Goal: Task Accomplishment & Management: Manage account settings

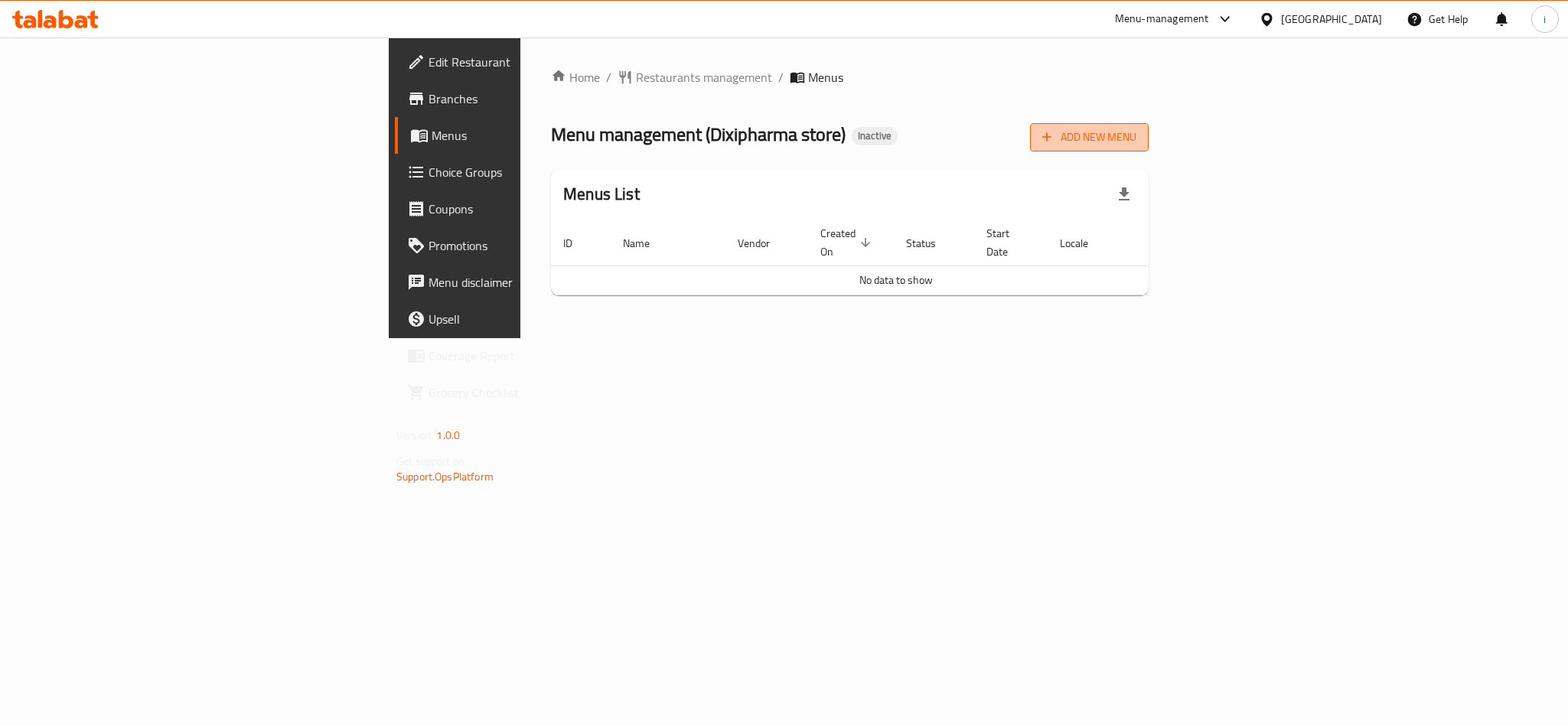
click at [1136, 128] on span "Add New Menu" at bounding box center [1089, 137] width 94 height 19
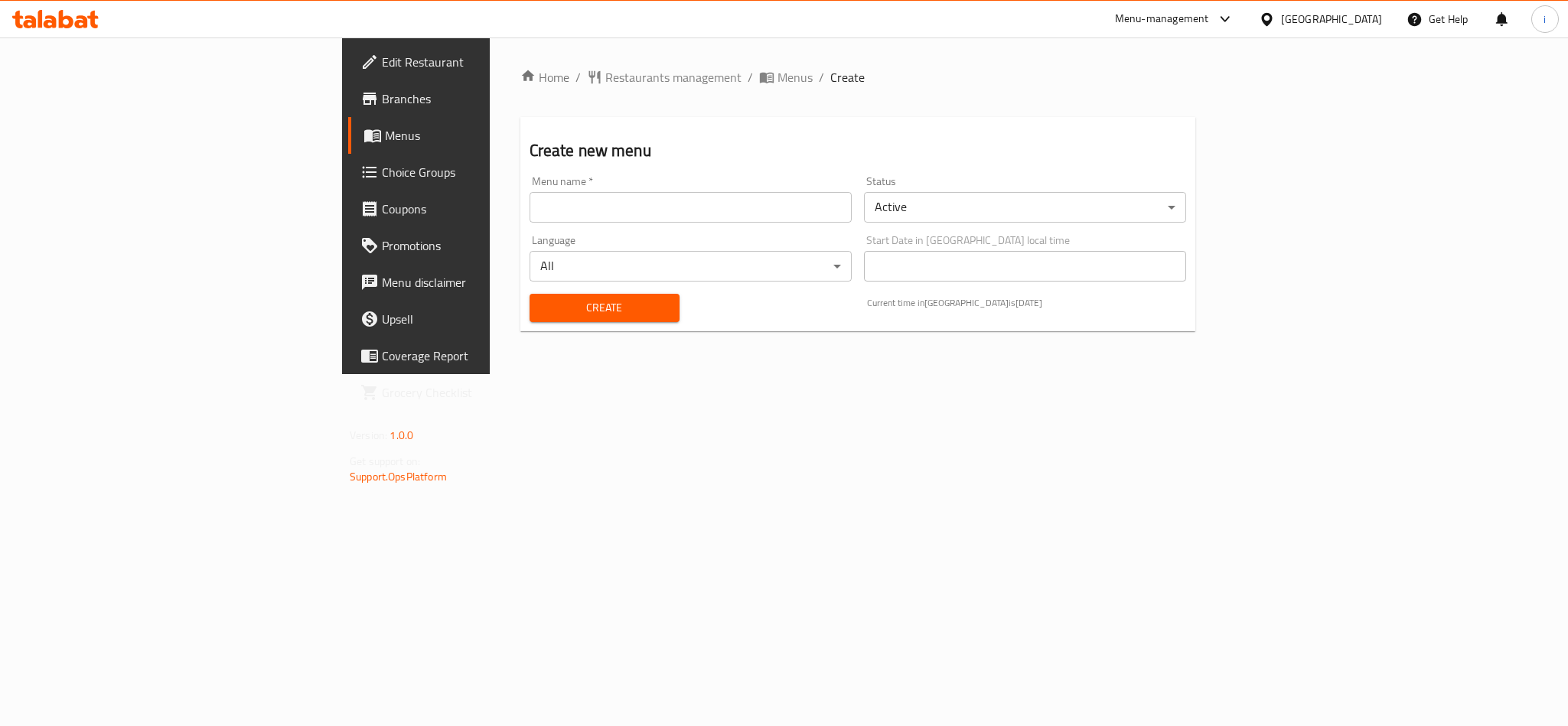
click at [529, 188] on div "Menu name   * Menu name *" at bounding box center [690, 199] width 322 height 46
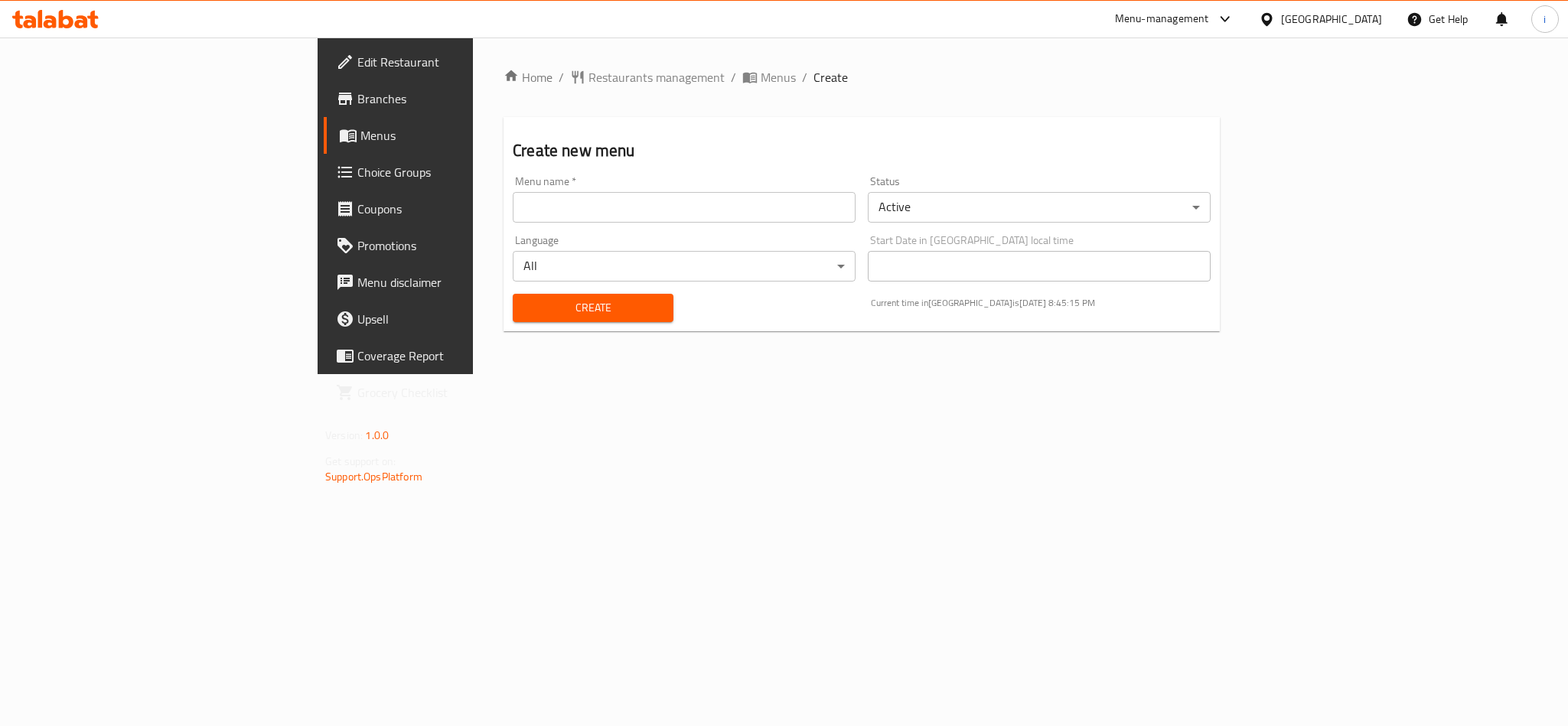
click at [512, 212] on input "text" at bounding box center [684, 207] width 343 height 30
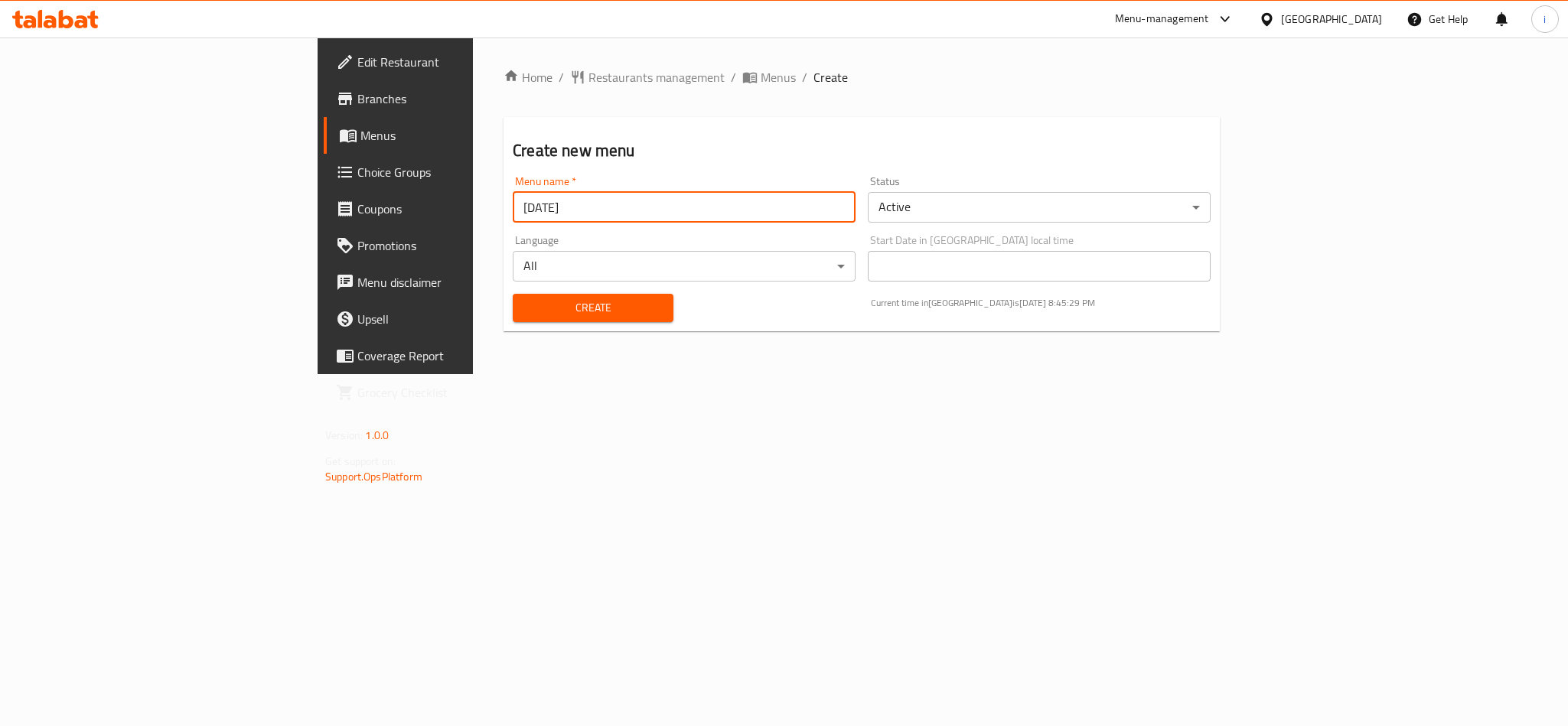
type input "[DATE]"
click at [791, 374] on div "Home / Restaurants management / Menus / Create Create new menu Menu name   * 08…" at bounding box center [861, 206] width 777 height 337
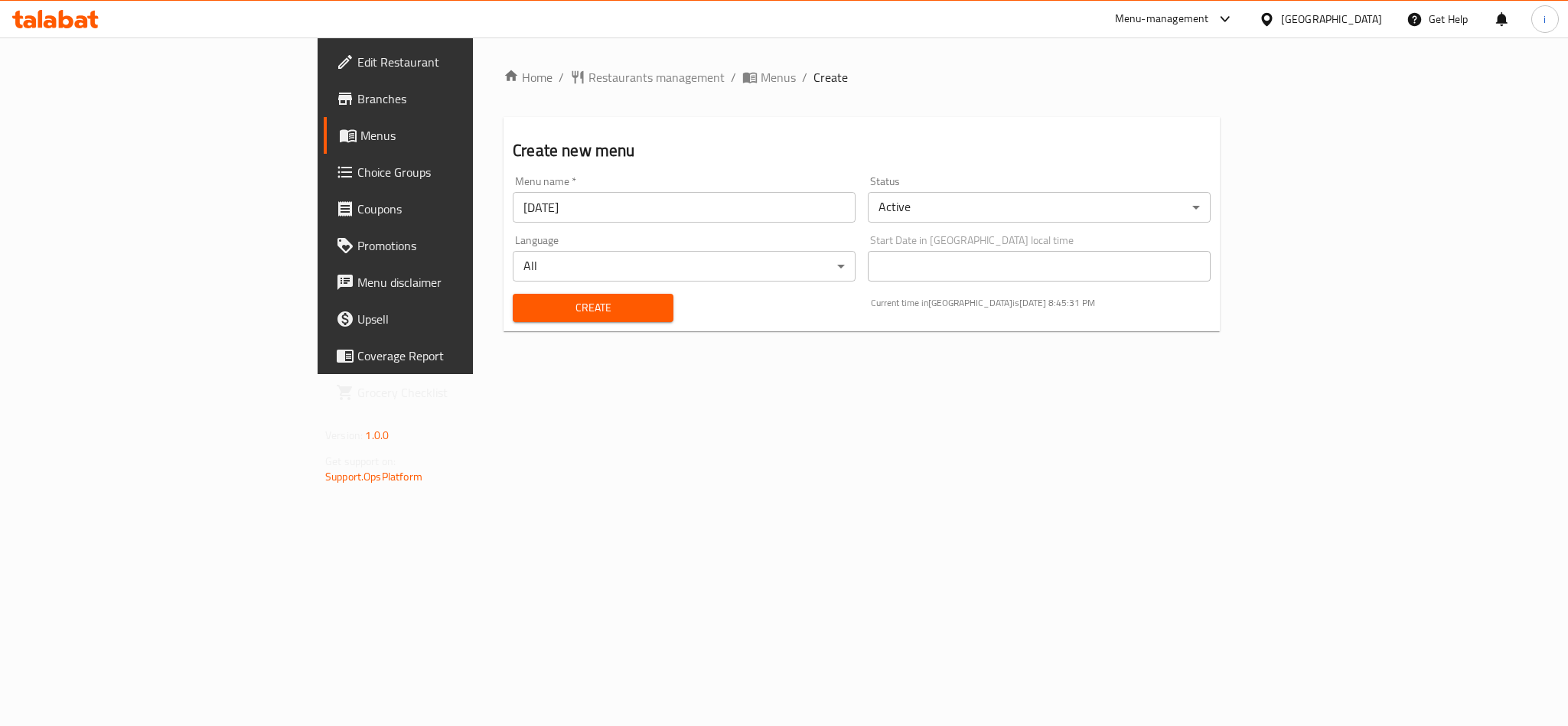
click at [525, 305] on span "Create" at bounding box center [593, 308] width 136 height 19
click at [525, 308] on span "Create" at bounding box center [593, 308] width 136 height 19
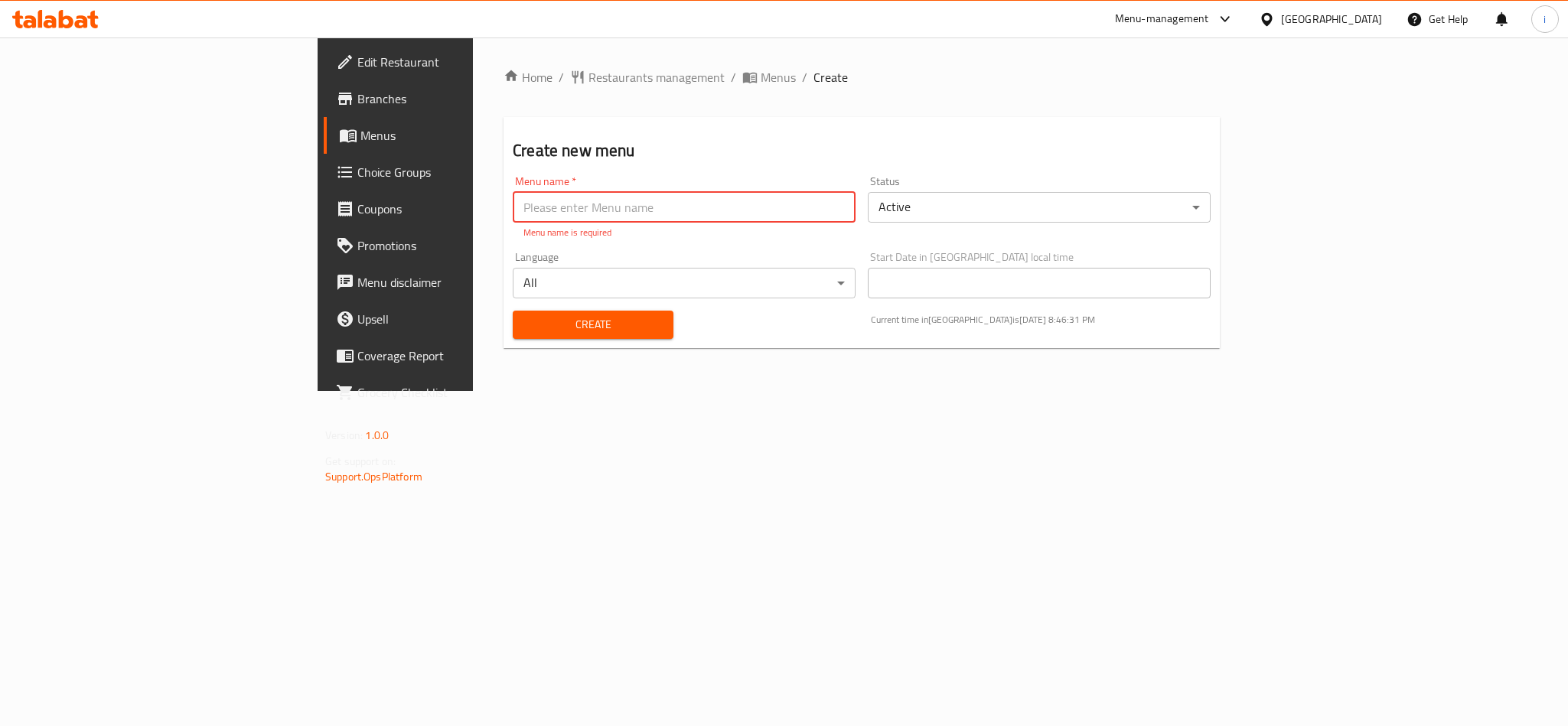
click at [597, 391] on div "Home / Restaurants management / Menus / Create Create new menu Menu name   * Me…" at bounding box center [861, 214] width 777 height 353
click at [994, 391] on div "Home / Restaurants management / Menus / Create Create new menu Menu name   * Me…" at bounding box center [861, 214] width 777 height 353
click at [361, 142] on span "Menus" at bounding box center [464, 134] width 206 height 18
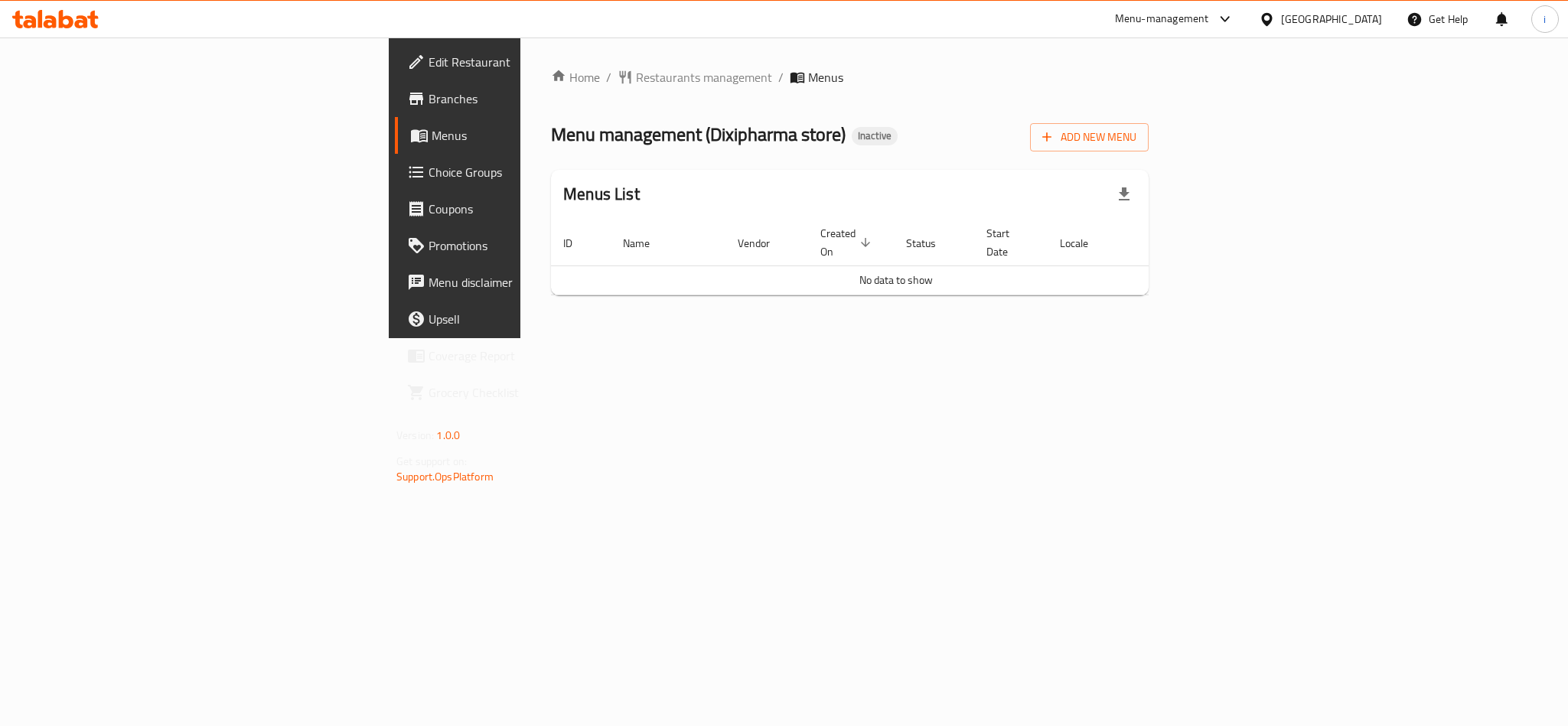
click at [432, 142] on span "Menus" at bounding box center [535, 134] width 206 height 18
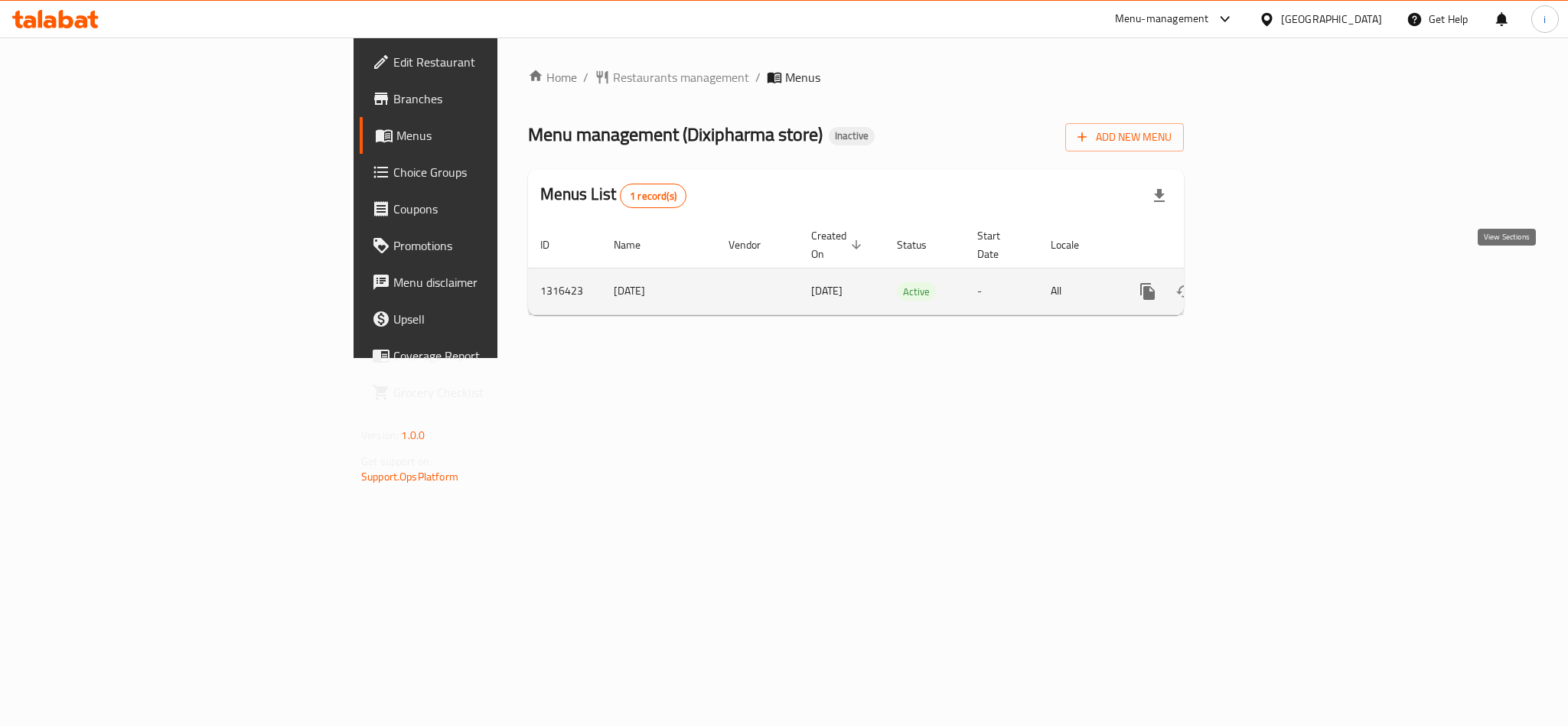
click at [1267, 282] on icon "enhanced table" at bounding box center [1257, 291] width 18 height 18
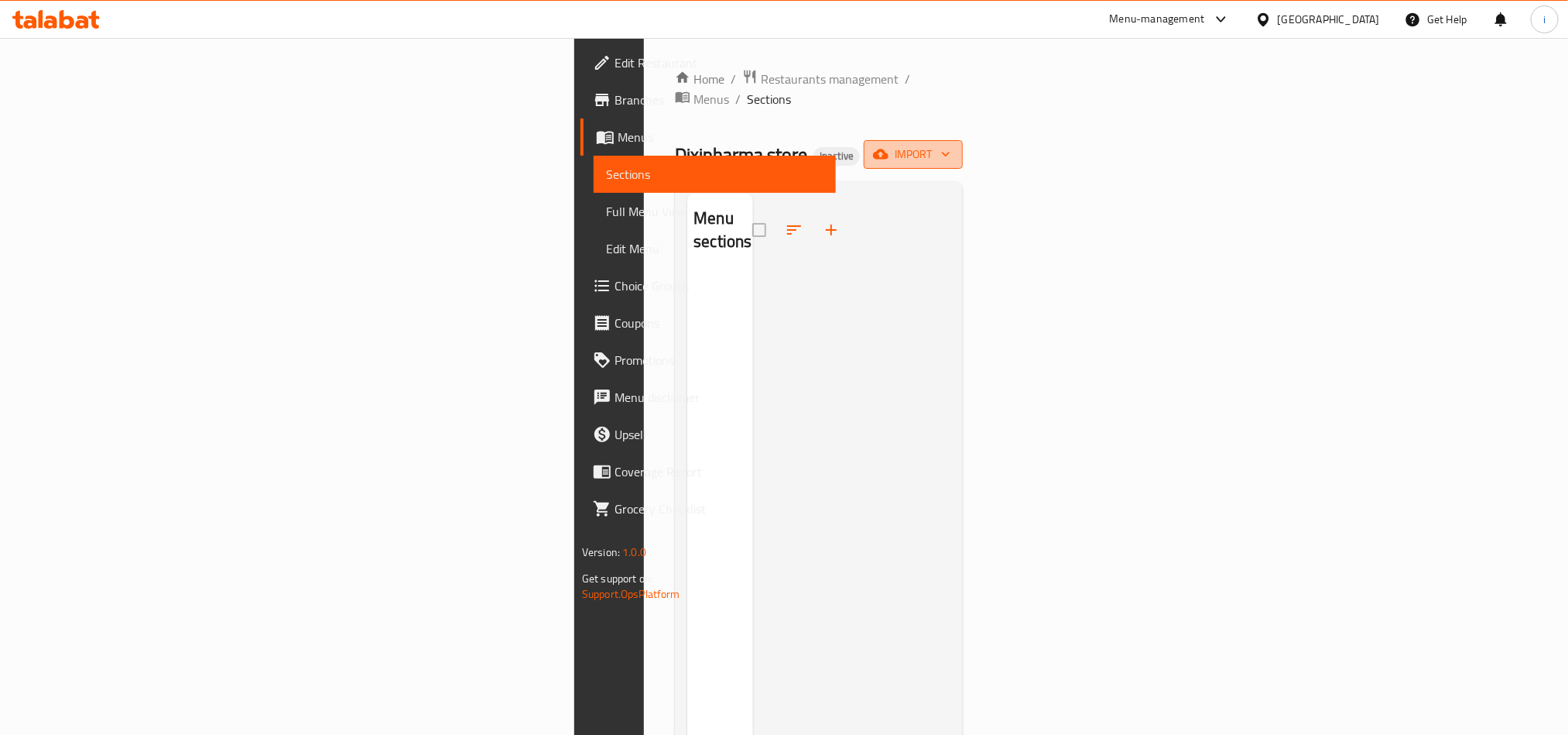
click at [950, 145] on span "import" at bounding box center [914, 154] width 75 height 19
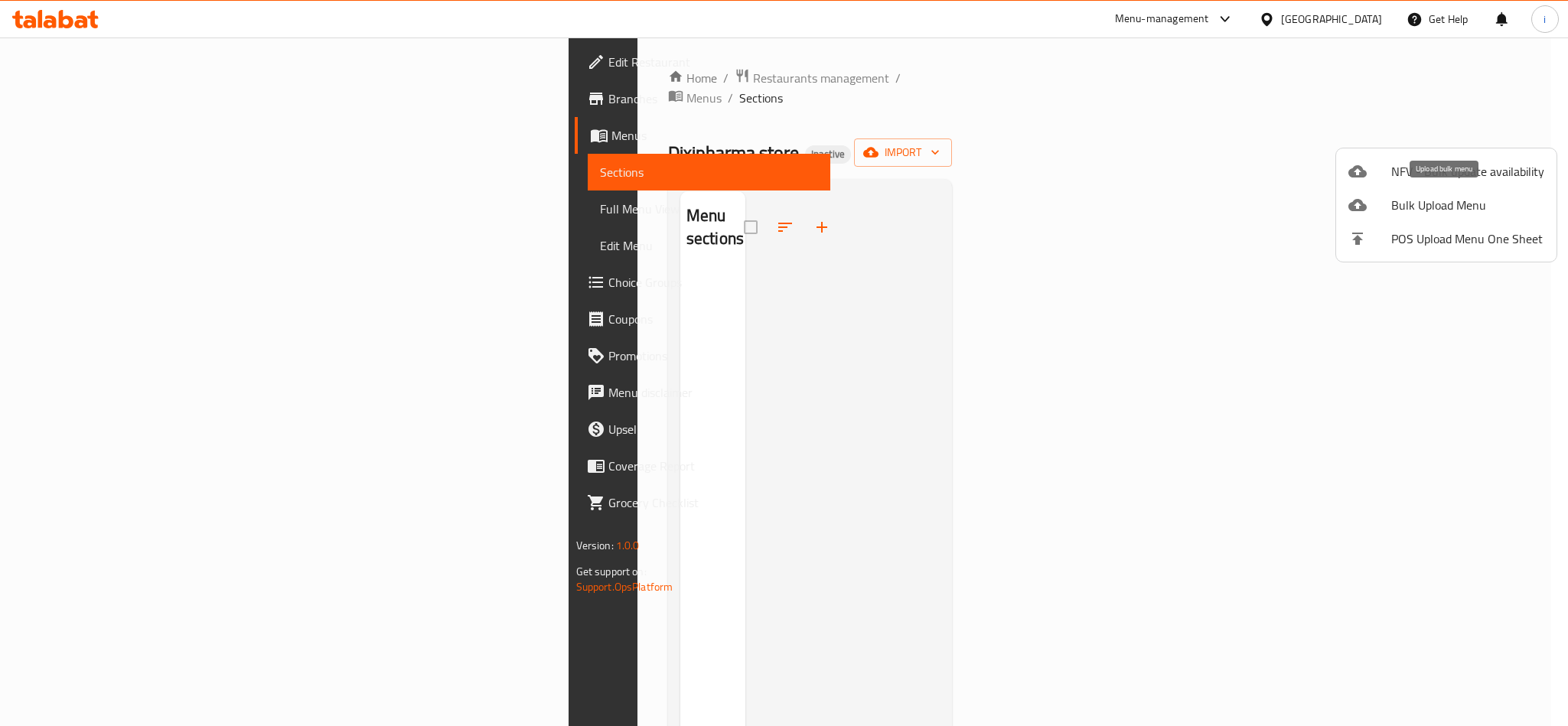
click at [1439, 206] on span "Bulk Upload Menu" at bounding box center [1468, 204] width 153 height 18
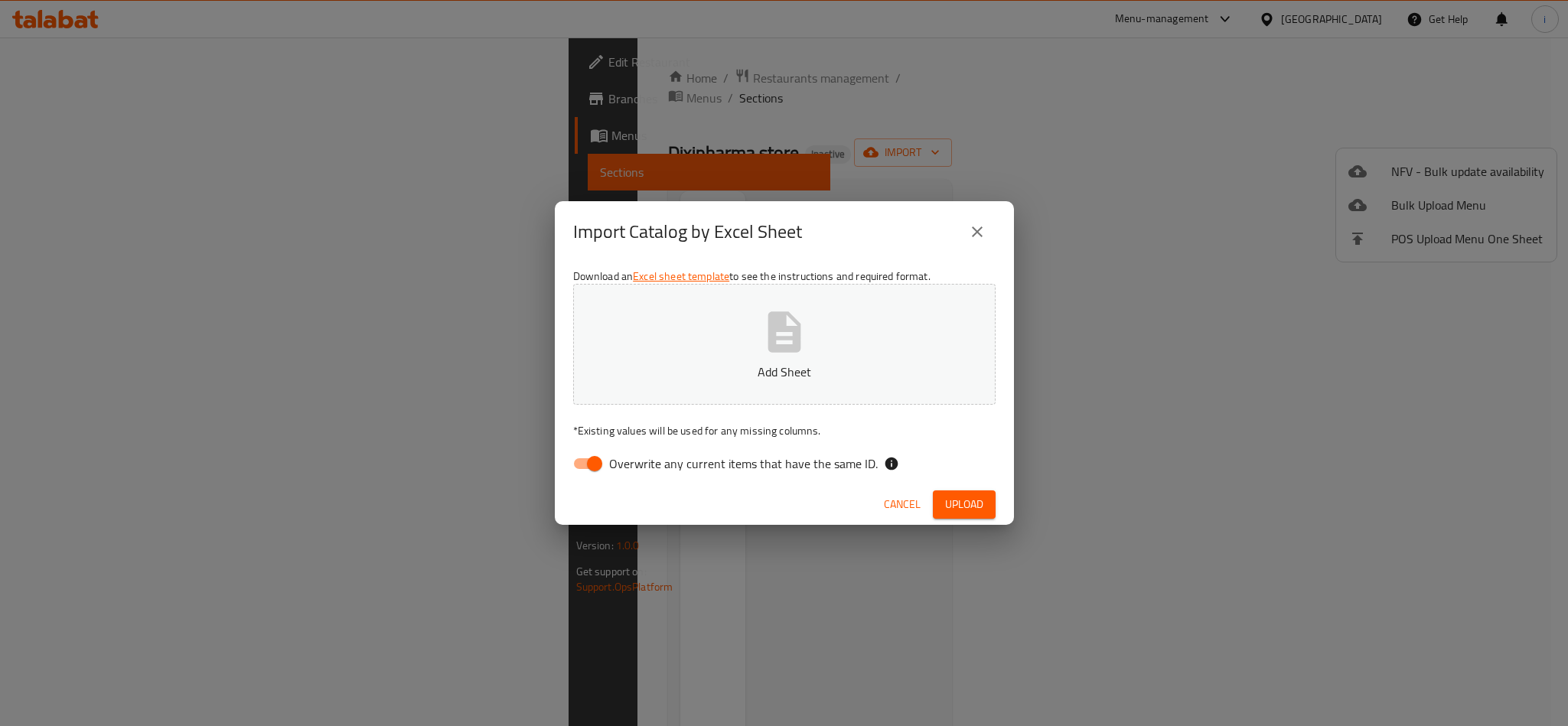
click at [592, 469] on input "Overwrite any current items that have the same ID." at bounding box center [595, 463] width 87 height 29
checkbox input "false"
click at [813, 365] on p "Add Sheet" at bounding box center [784, 371] width 375 height 18
click at [970, 503] on span "Upload" at bounding box center [964, 505] width 38 height 19
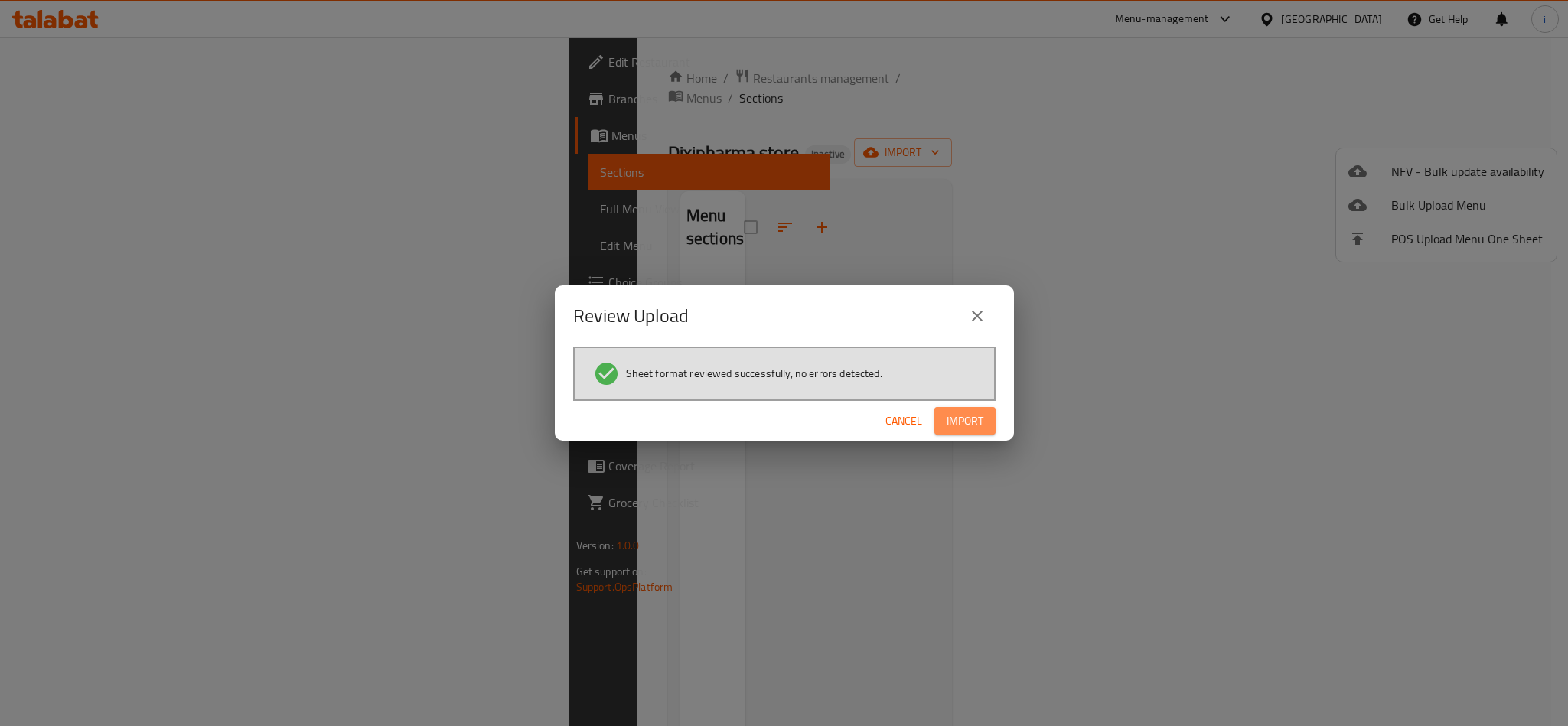
click at [951, 420] on span "Import" at bounding box center [965, 421] width 37 height 19
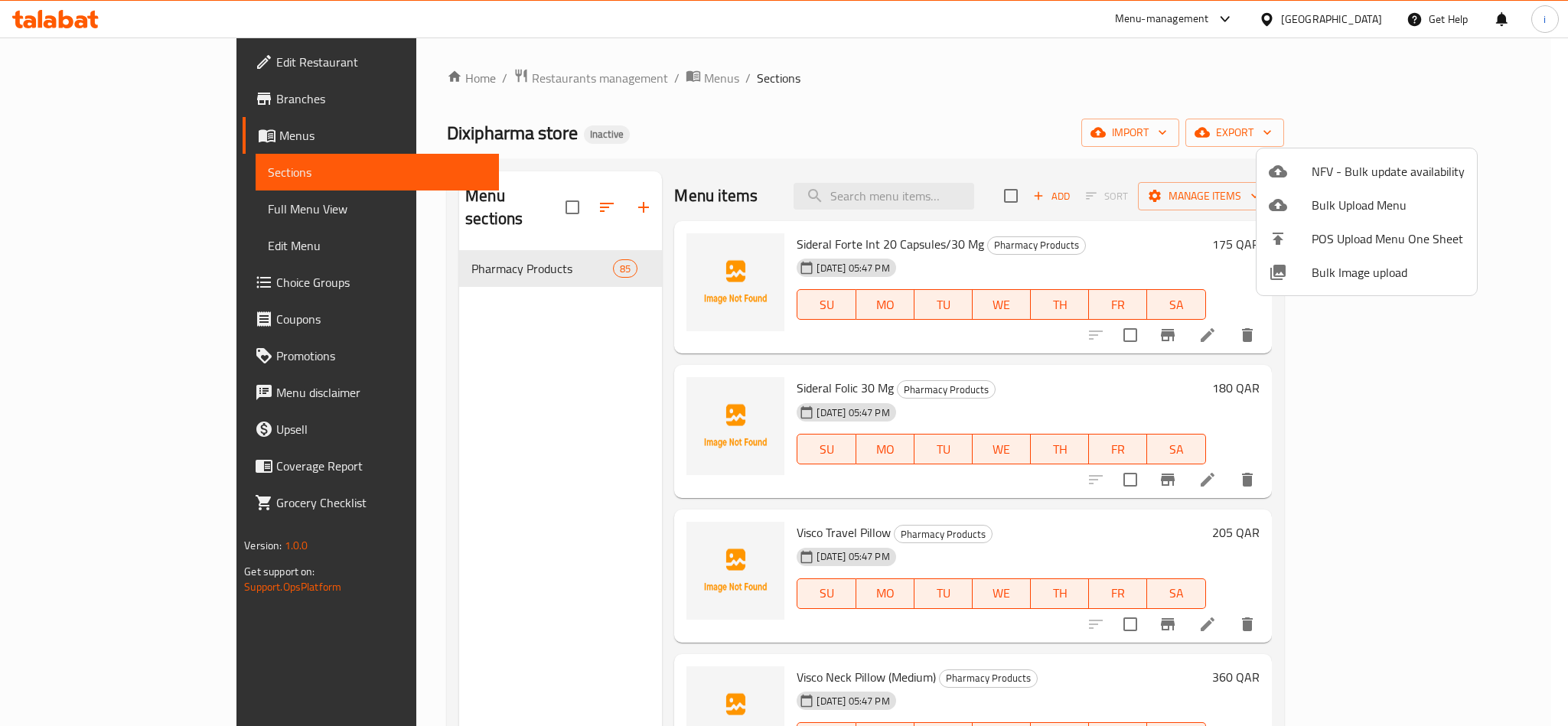
click at [1199, 87] on div at bounding box center [784, 363] width 1568 height 726
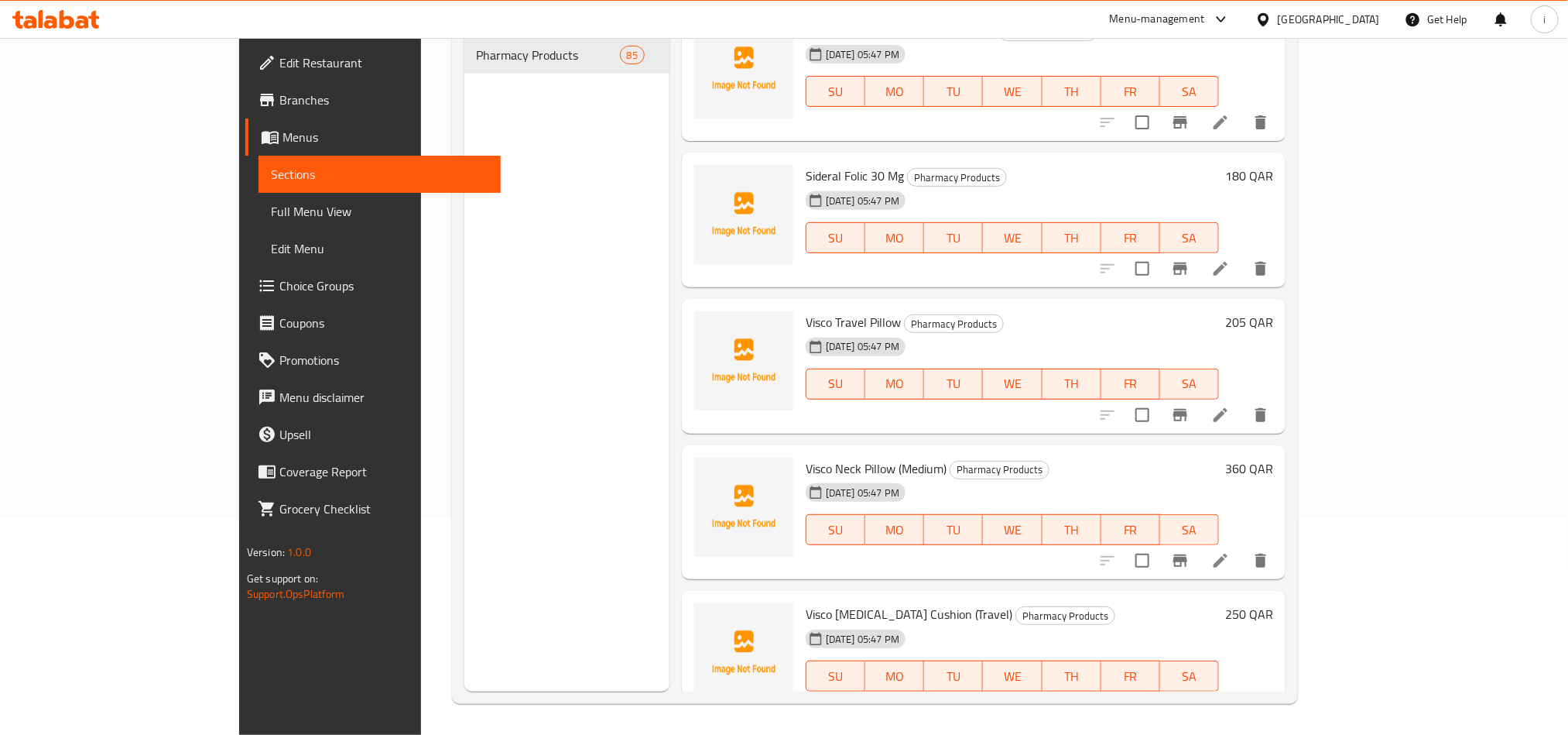
click at [271, 207] on span "Full Menu View" at bounding box center [379, 211] width 217 height 18
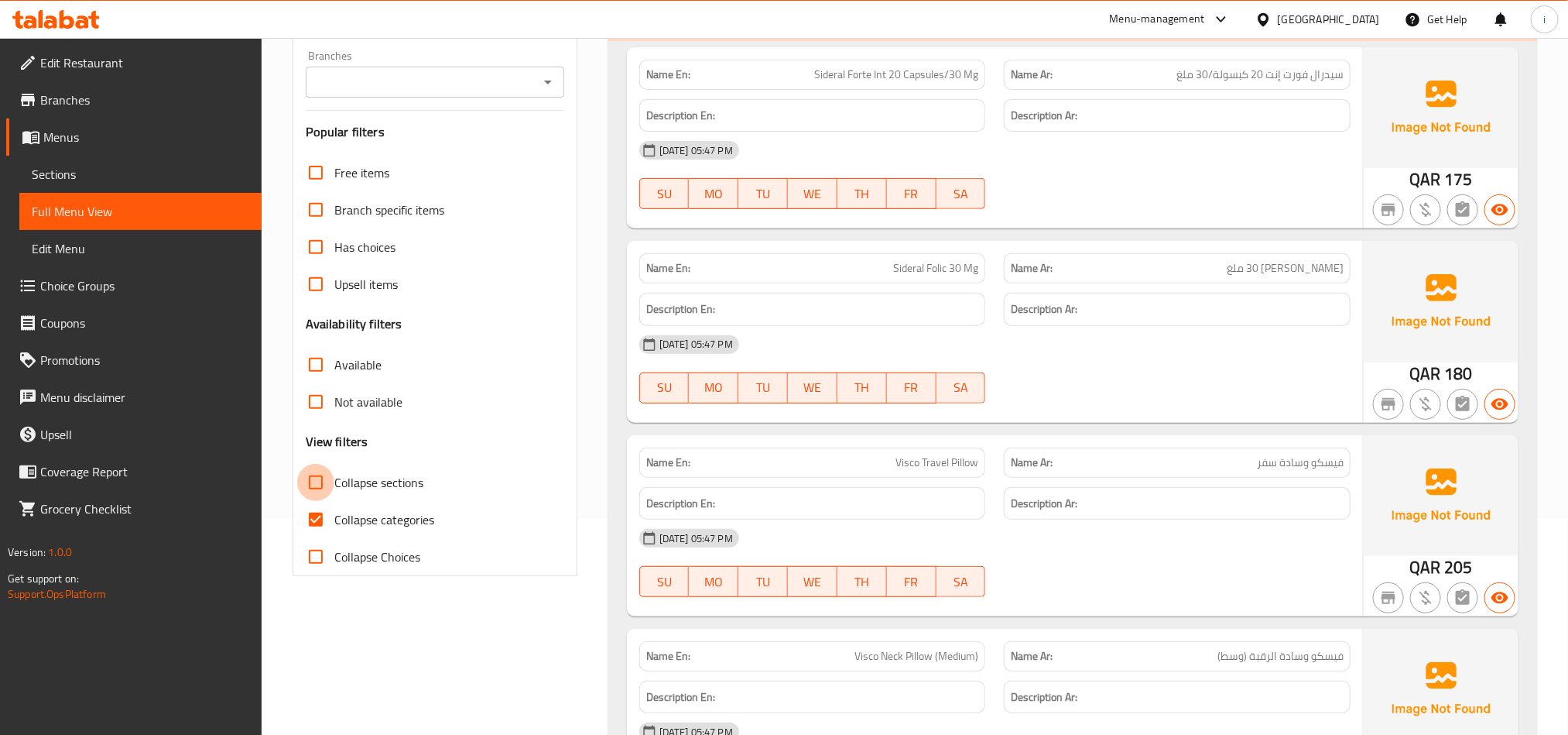
click at [321, 482] on input "Collapse sections" at bounding box center [315, 482] width 37 height 37
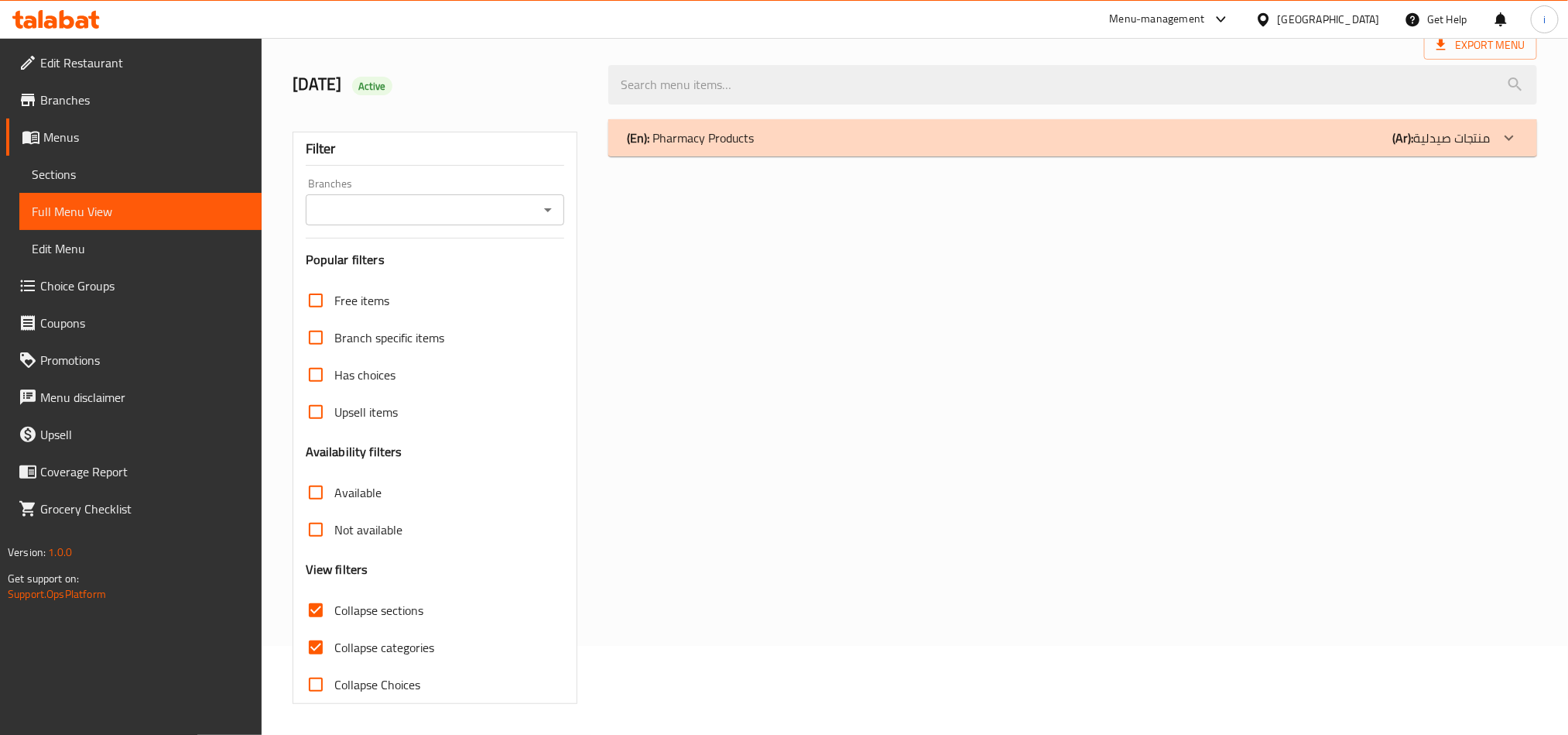
click at [316, 591] on input "Collapse sections" at bounding box center [315, 609] width 37 height 37
checkbox input "false"
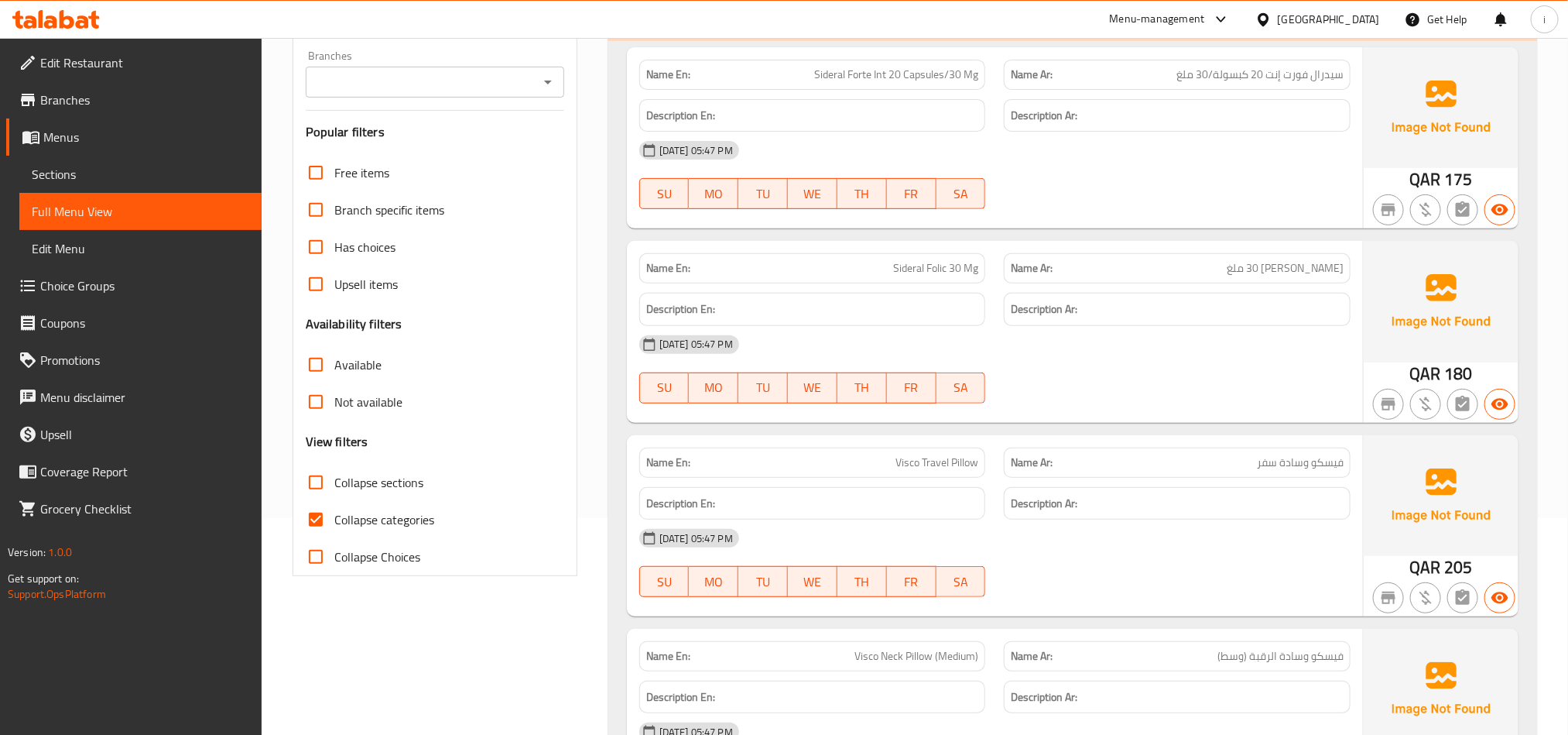
click at [316, 515] on input "Collapse categories" at bounding box center [315, 519] width 37 height 37
checkbox input "false"
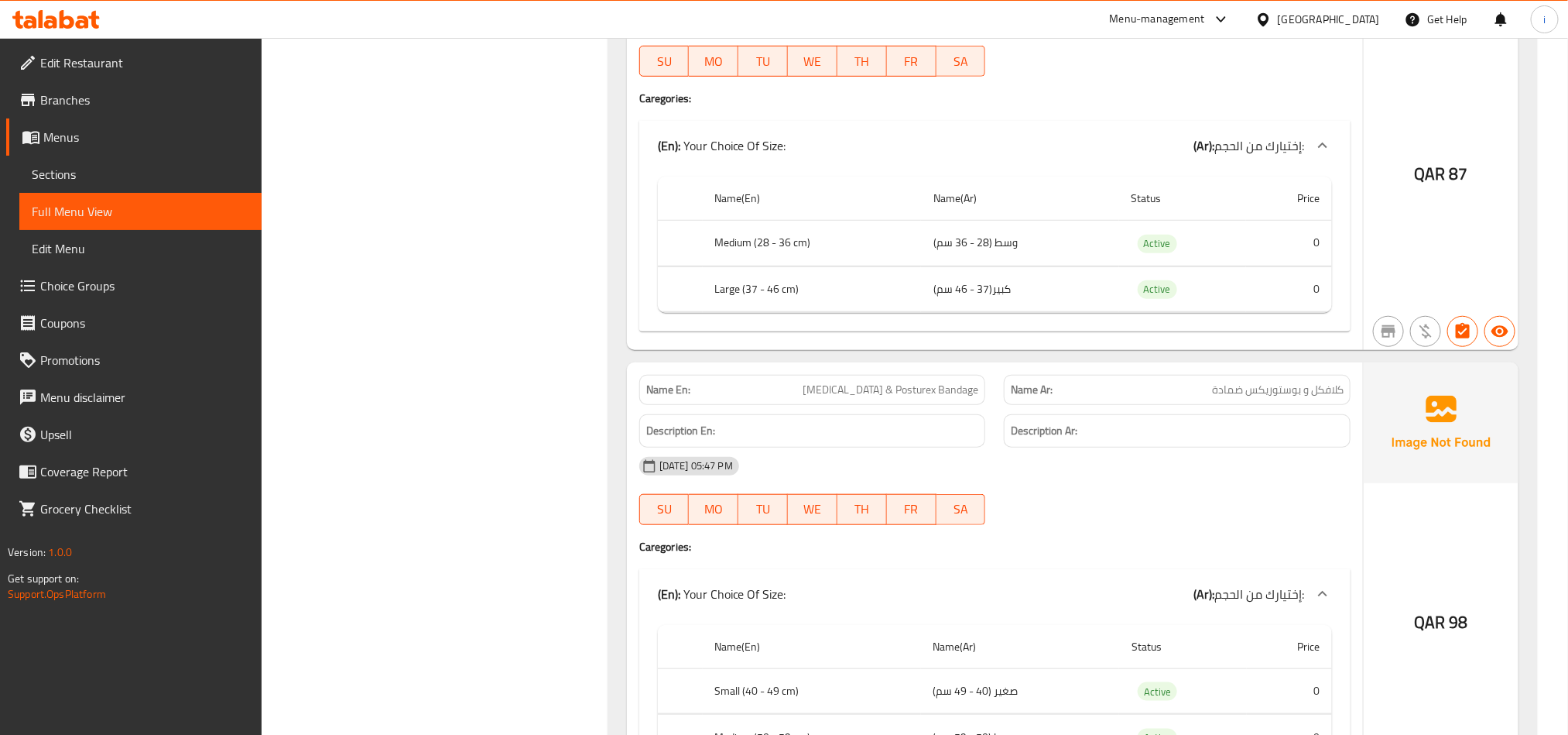
scroll to position [3701, 0]
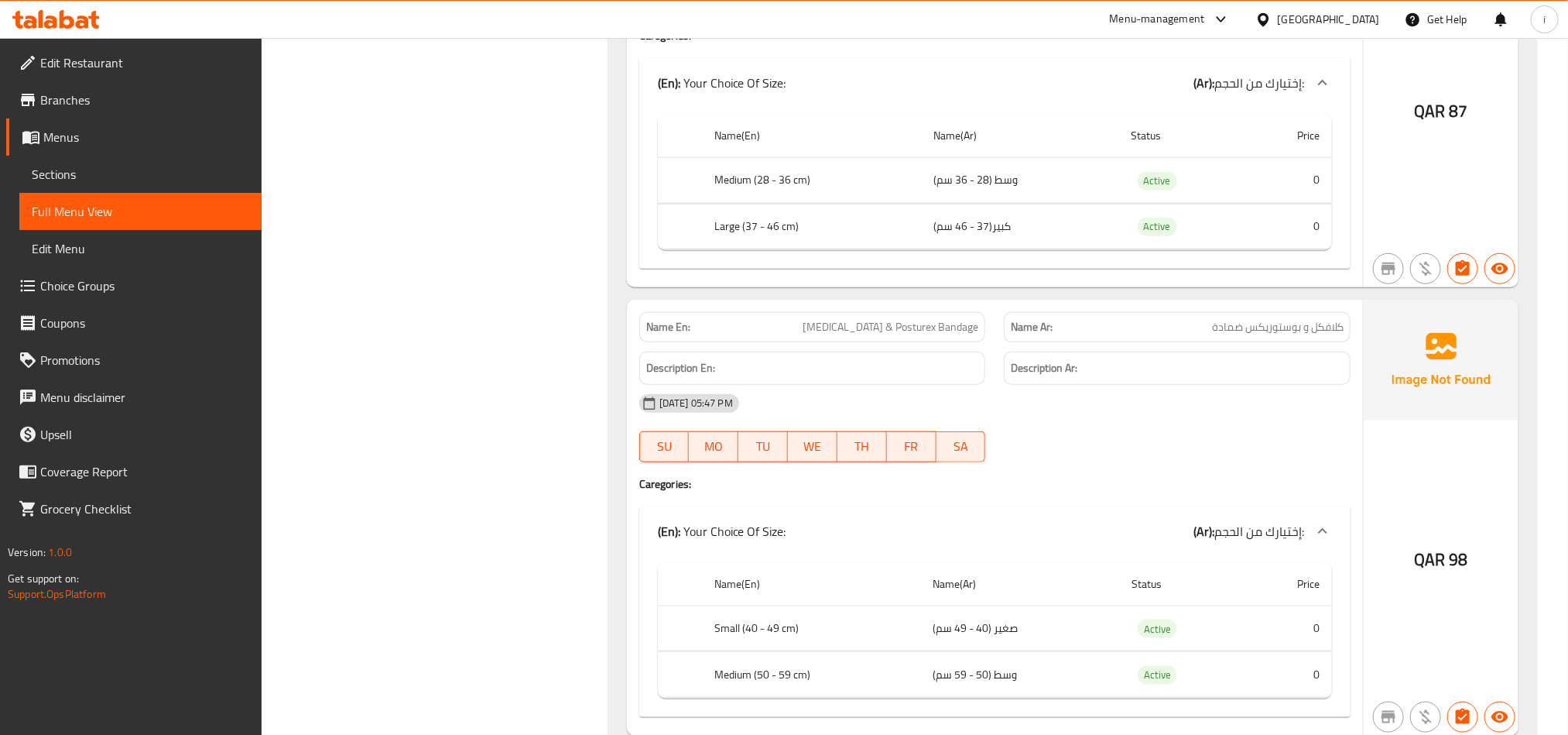
click at [888, 335] on span "[MEDICAL_DATA] & Posturex Bandage" at bounding box center [890, 327] width 175 height 16
copy span "[MEDICAL_DATA] & Posturex Bandage"
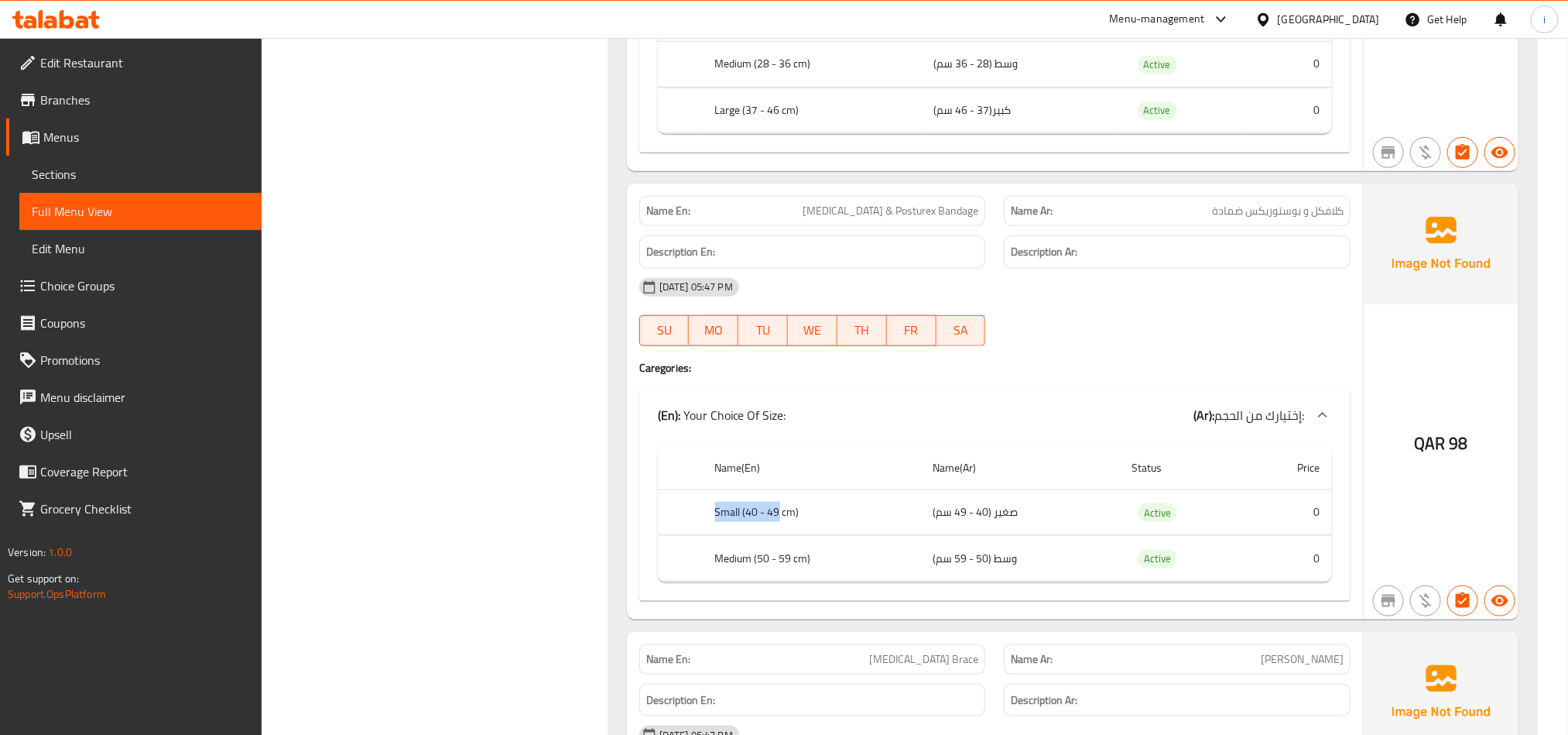
drag, startPoint x: 702, startPoint y: 537, endPoint x: 778, endPoint y: 532, distance: 76.2
click at [778, 532] on th "Small (40 - 49 cm)" at bounding box center [812, 513] width 218 height 46
drag, startPoint x: 722, startPoint y: 579, endPoint x: 801, endPoint y: 579, distance: 79.0
click at [801, 579] on th "Medium (50 - 59 cm)" at bounding box center [812, 559] width 218 height 46
click at [806, 582] on th "Medium (50 - 59 cm)" at bounding box center [812, 559] width 218 height 46
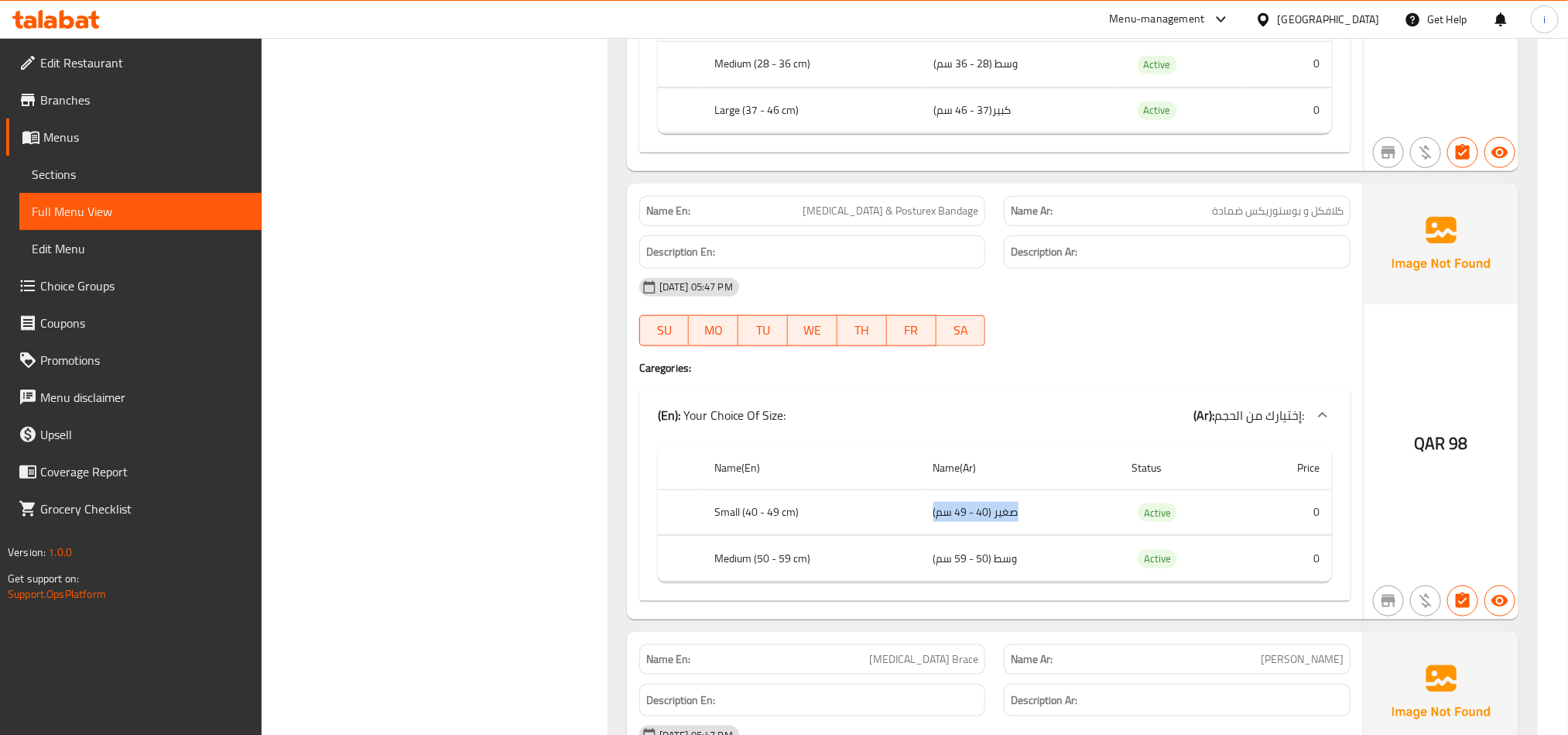
drag, startPoint x: 931, startPoint y: 535, endPoint x: 1057, endPoint y: 535, distance: 126.0
click at [1057, 535] on td "صغير (40 - 49 سم)" at bounding box center [1021, 513] width 199 height 46
drag, startPoint x: 735, startPoint y: 538, endPoint x: 790, endPoint y: 532, distance: 55.3
click at [790, 532] on th "Small (40 - 49 cm)" at bounding box center [812, 513] width 218 height 46
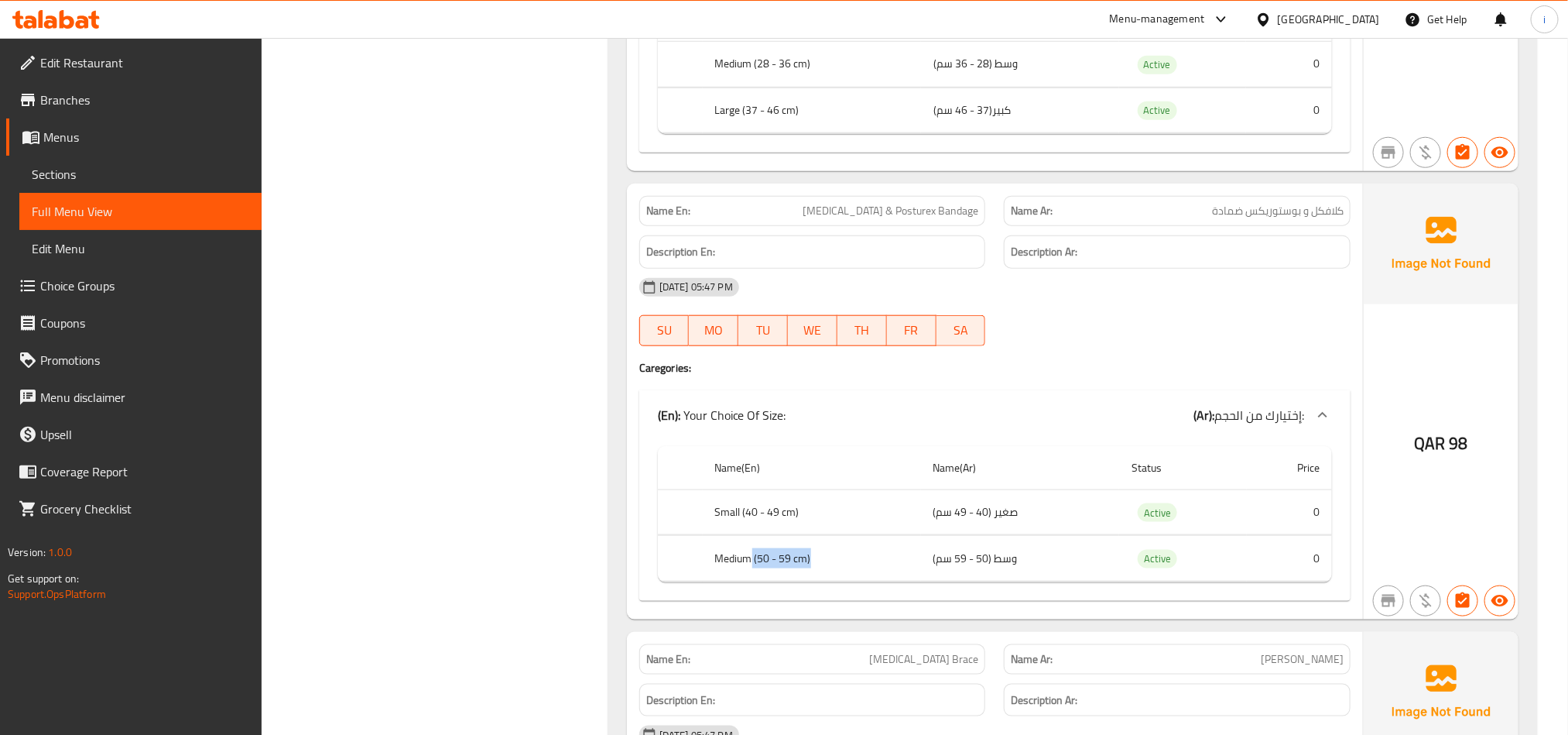
drag, startPoint x: 753, startPoint y: 576, endPoint x: 839, endPoint y: 579, distance: 86.1
click at [839, 579] on th "Medium (50 - 59 cm)" at bounding box center [812, 559] width 218 height 46
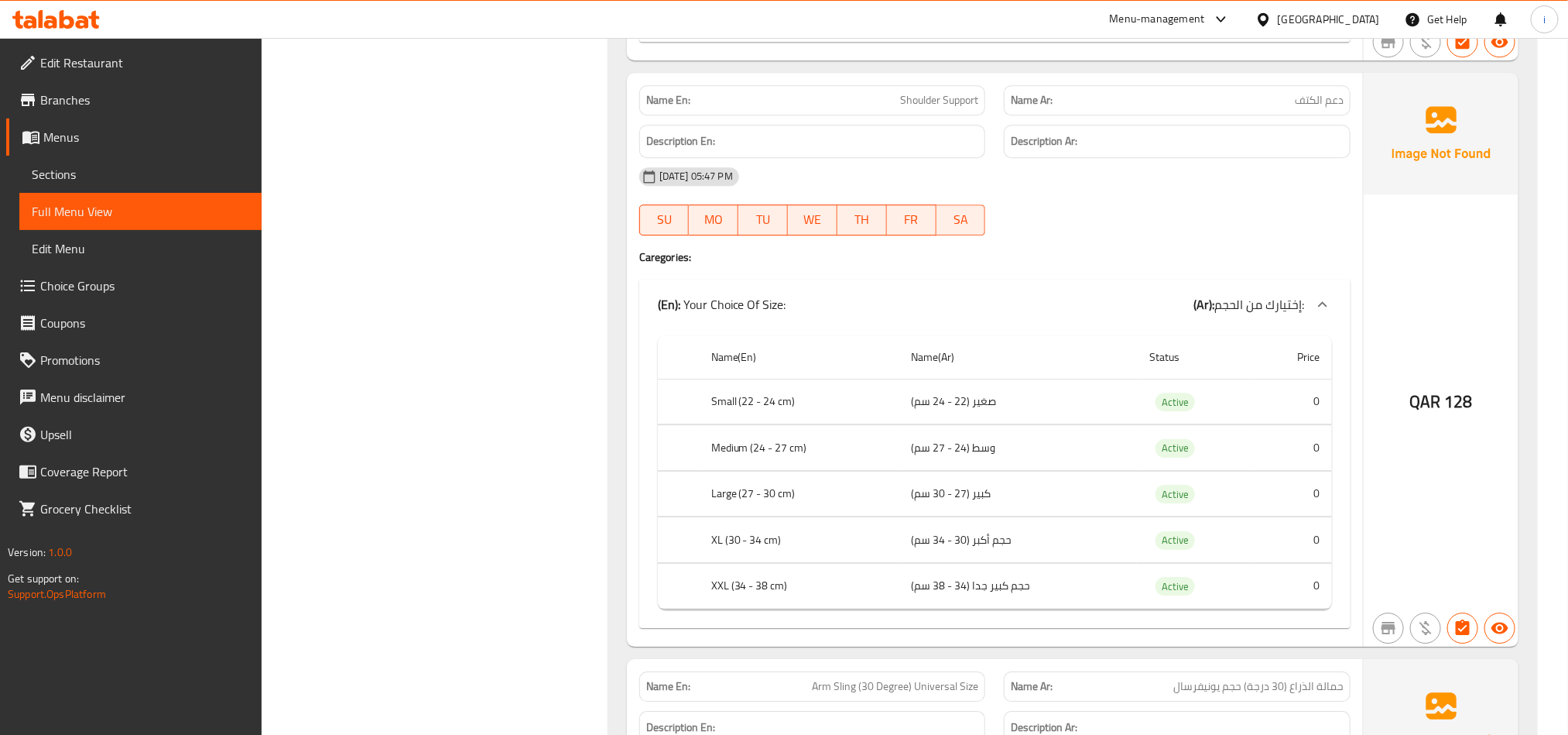
scroll to position [5443, 0]
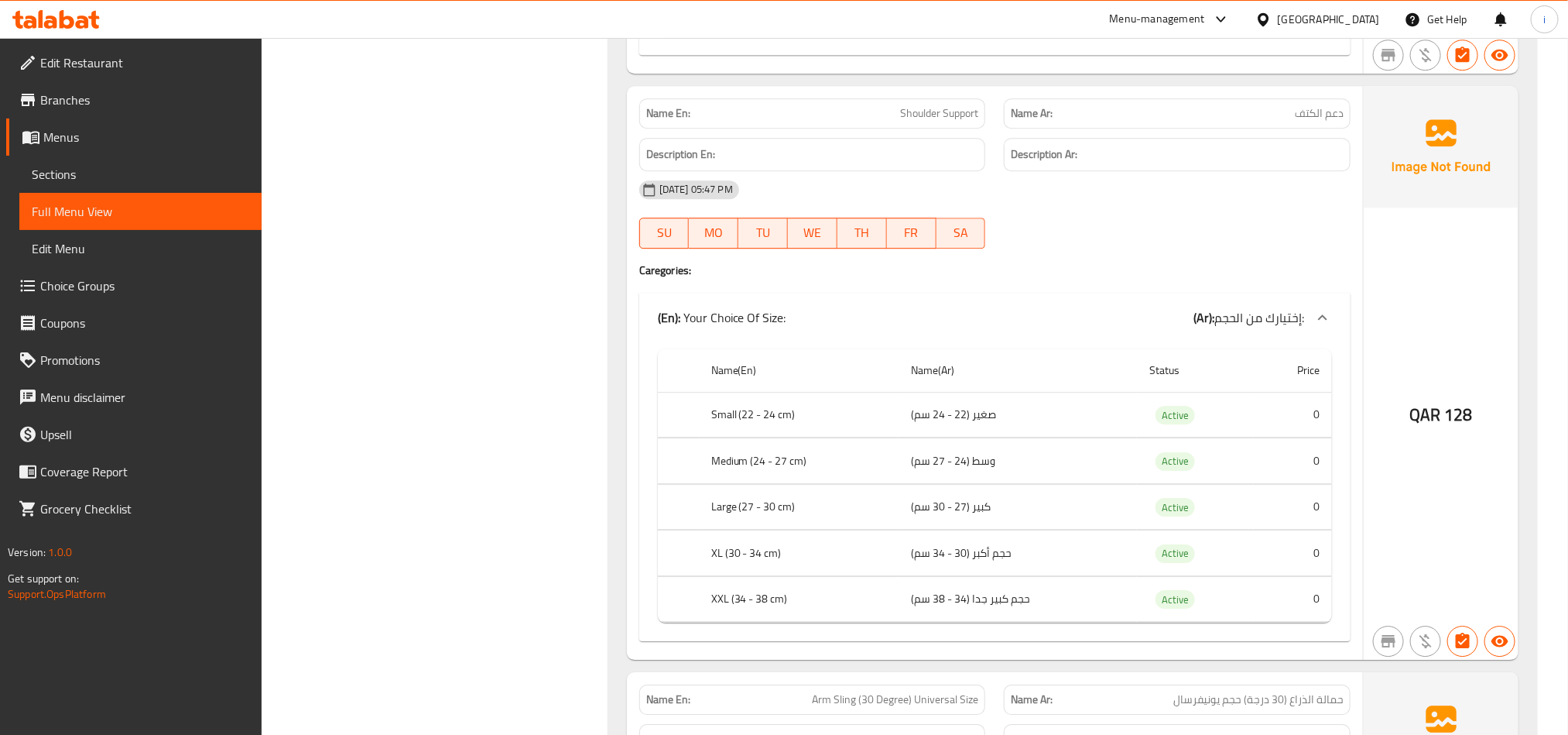
click at [955, 122] on span "Shoulder Support" at bounding box center [940, 113] width 79 height 16
copy span "Shoulder Support"
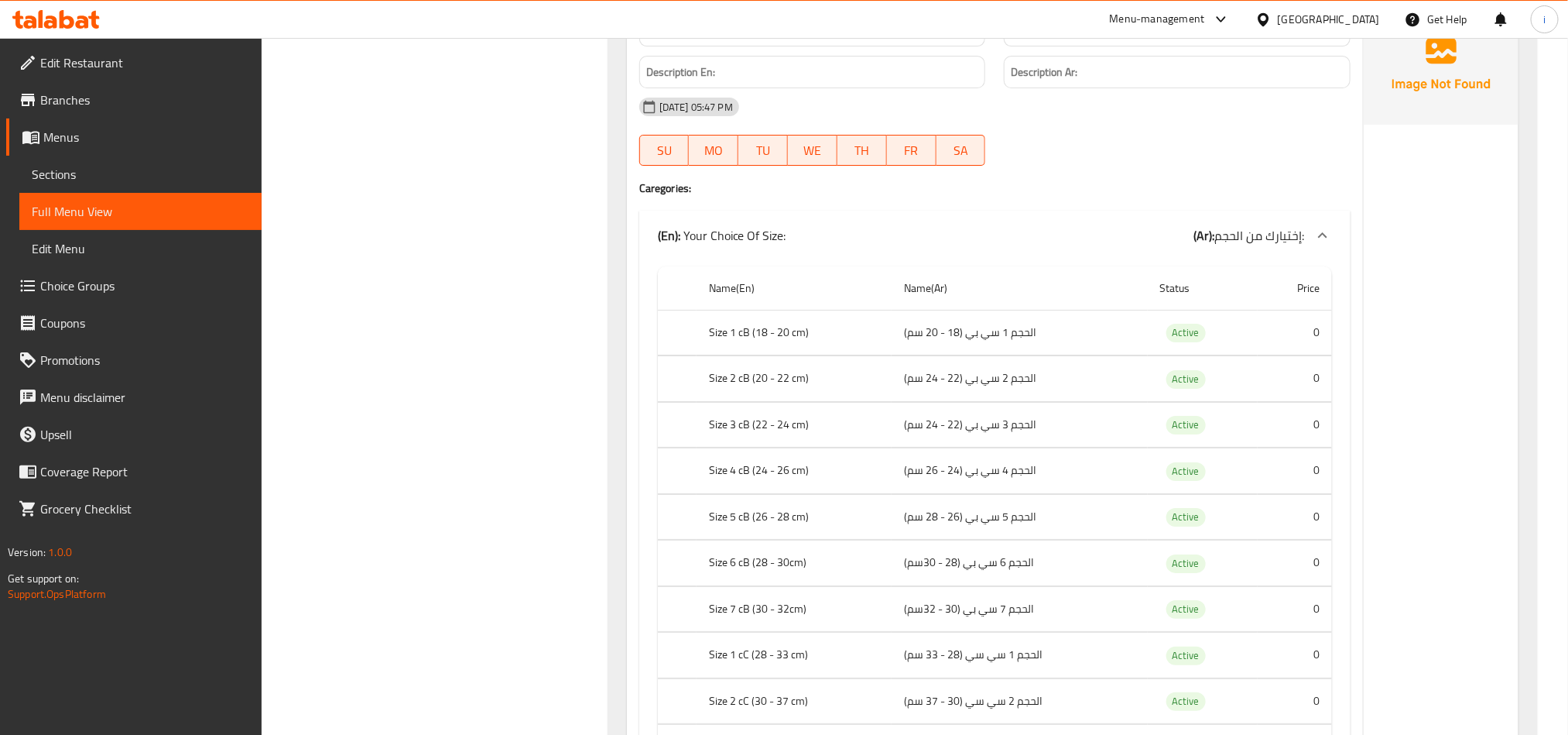
scroll to position [9160, 0]
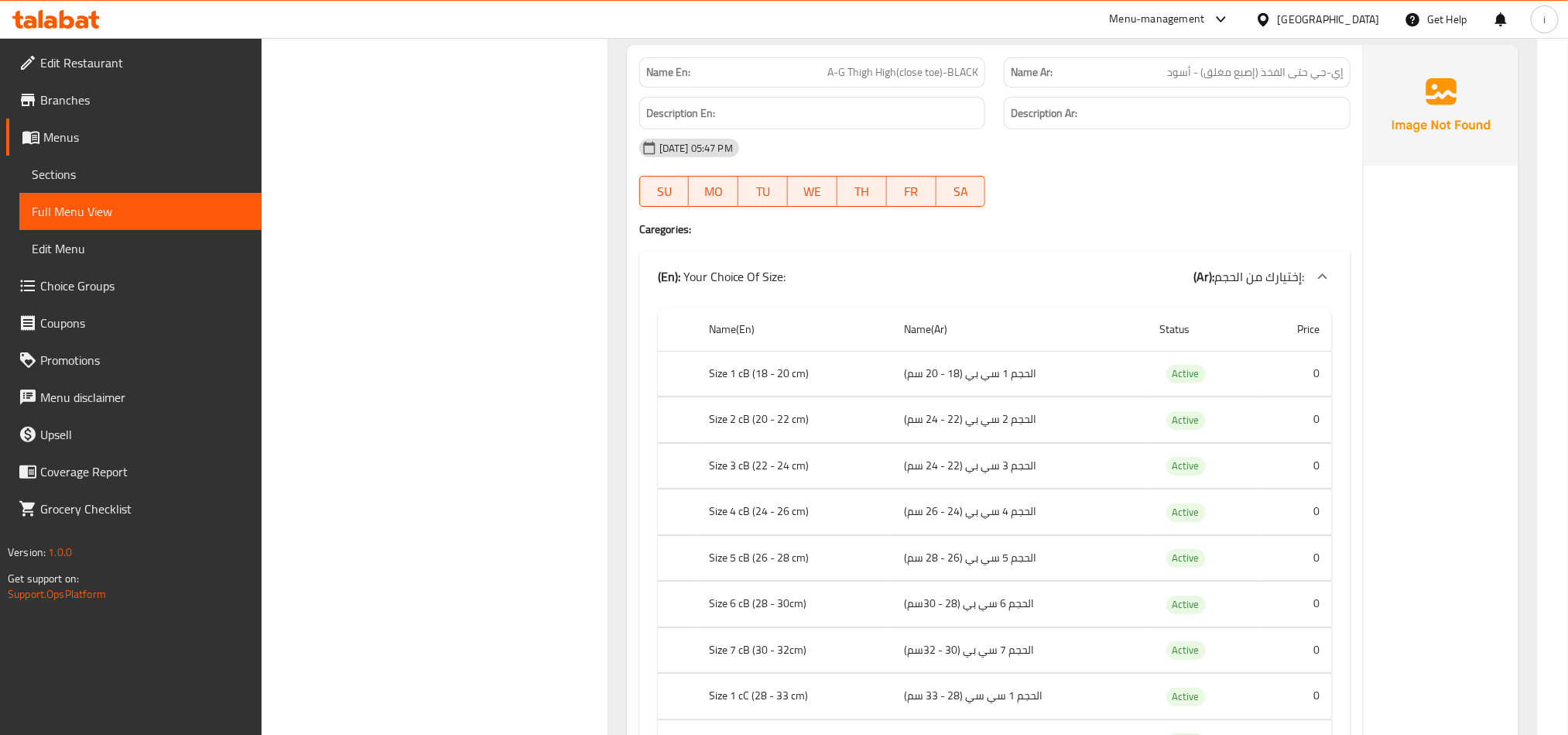
click at [904, 97] on div "Name En: A-G Thigh High(close toe)-BLACK" at bounding box center [812, 72] width 365 height 49
click at [904, 80] on span "A-G Thigh High(close toe)-BLACK" at bounding box center [903, 72] width 151 height 16
copy span "A-G Thigh High(close toe)-BLACK"
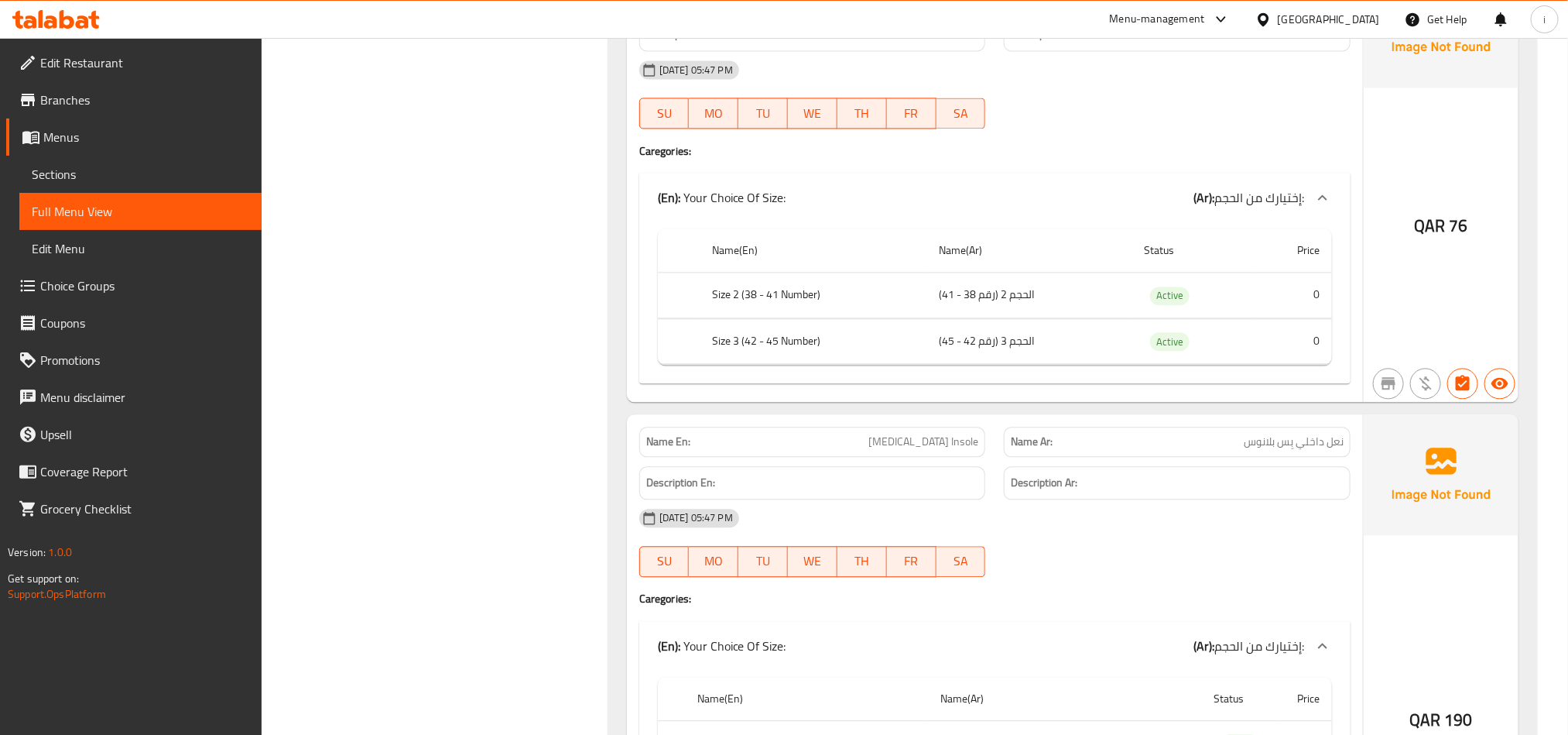
scroll to position [36638, 0]
